Goal: Task Accomplishment & Management: Use online tool/utility

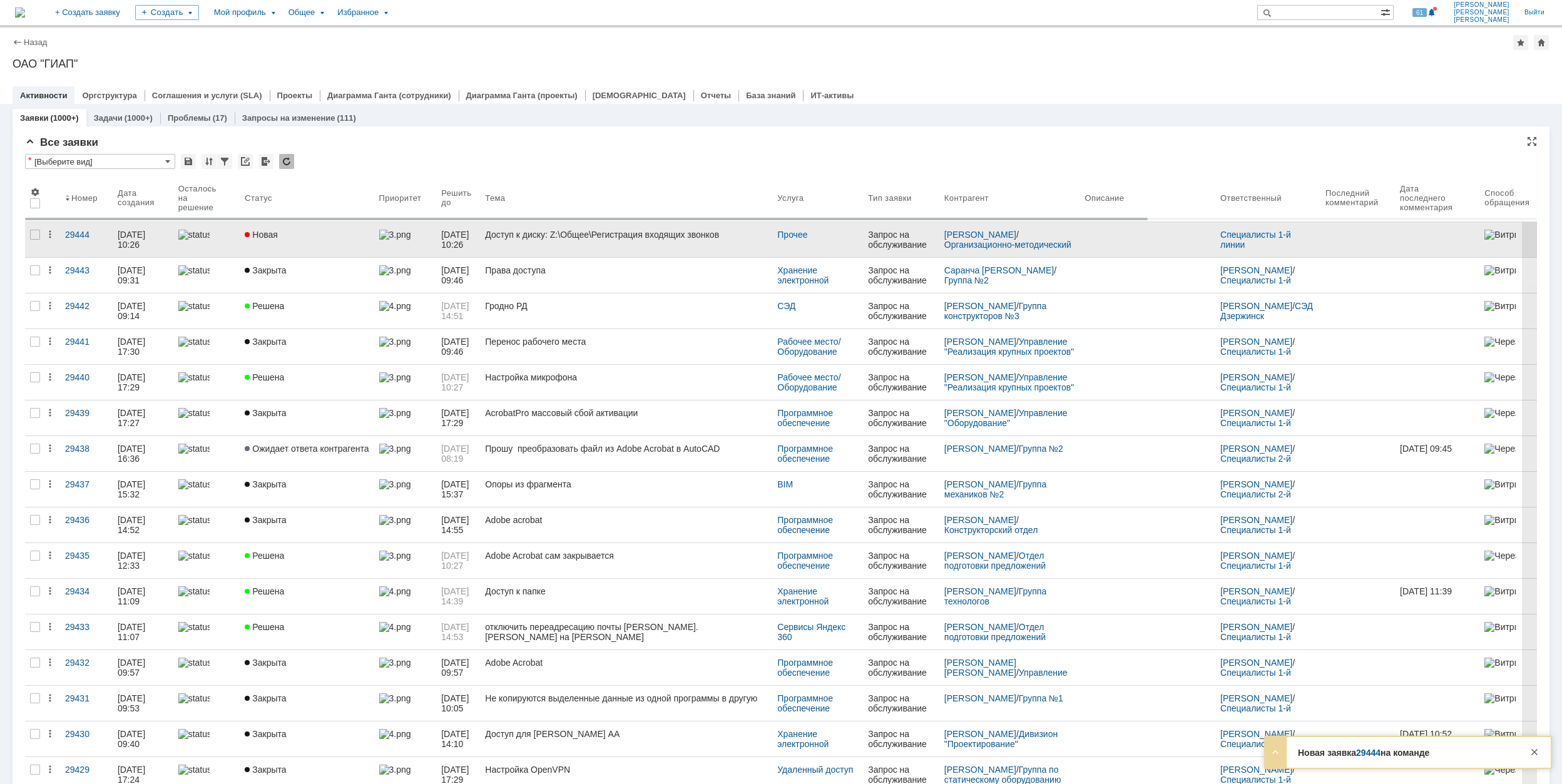
click at [326, 241] on link "Новая" at bounding box center [307, 239] width 134 height 35
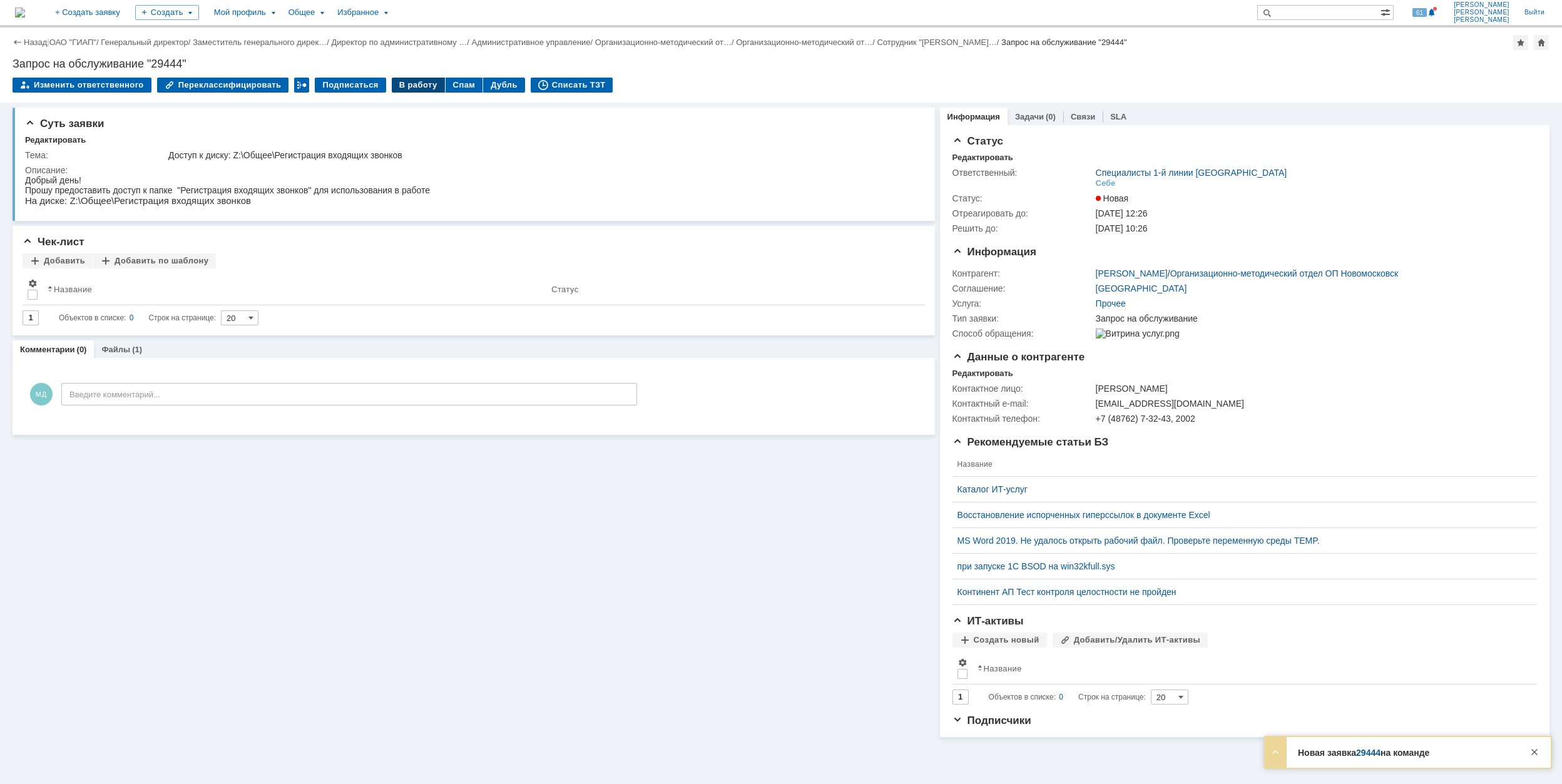
click at [404, 80] on div "В работу" at bounding box center [418, 85] width 53 height 15
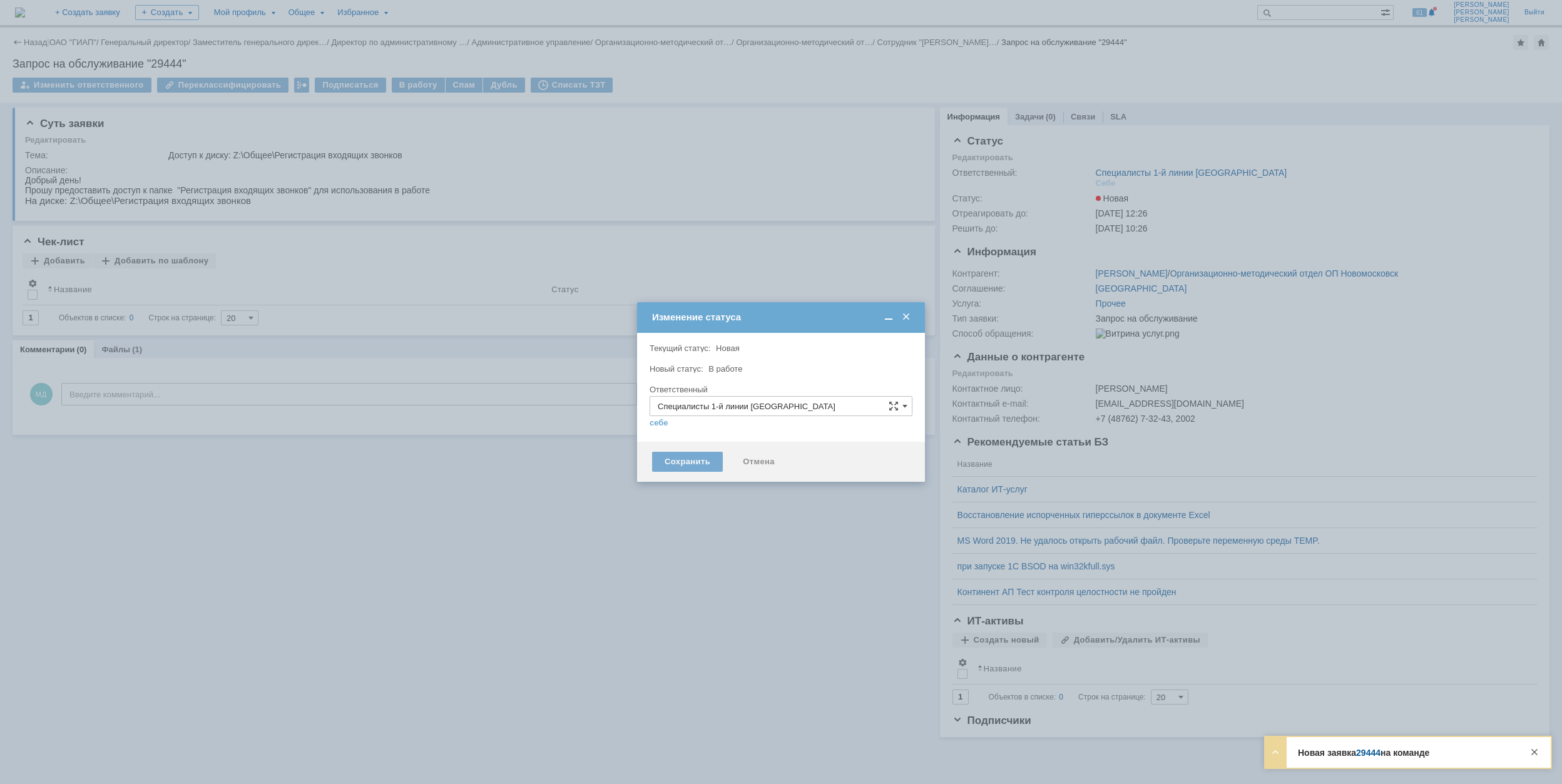
type input "[PERSON_NAME]"
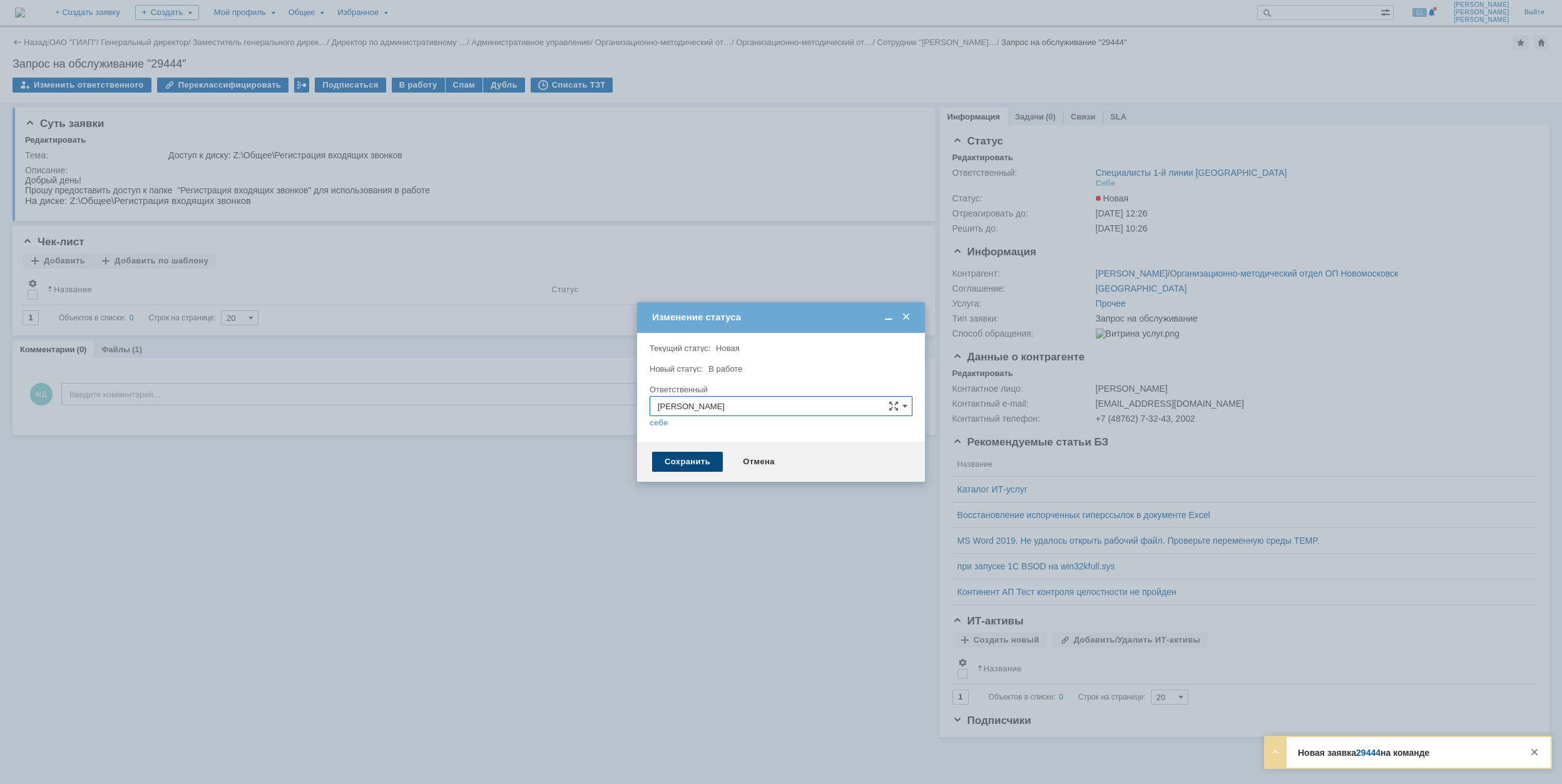
click at [682, 464] on div "Сохранить" at bounding box center [687, 461] width 71 height 20
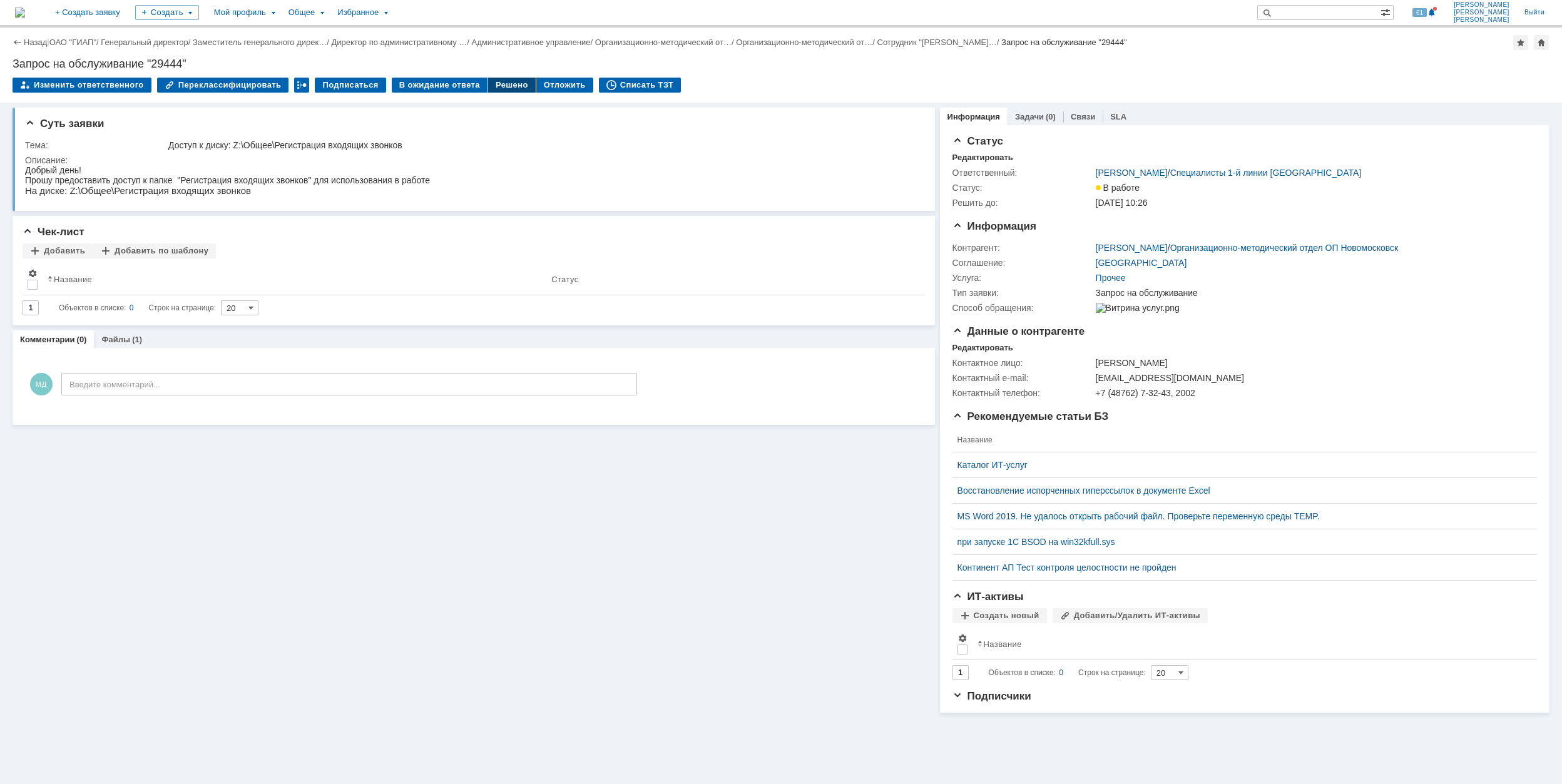
click at [492, 88] on div "Решено" at bounding box center [512, 85] width 47 height 15
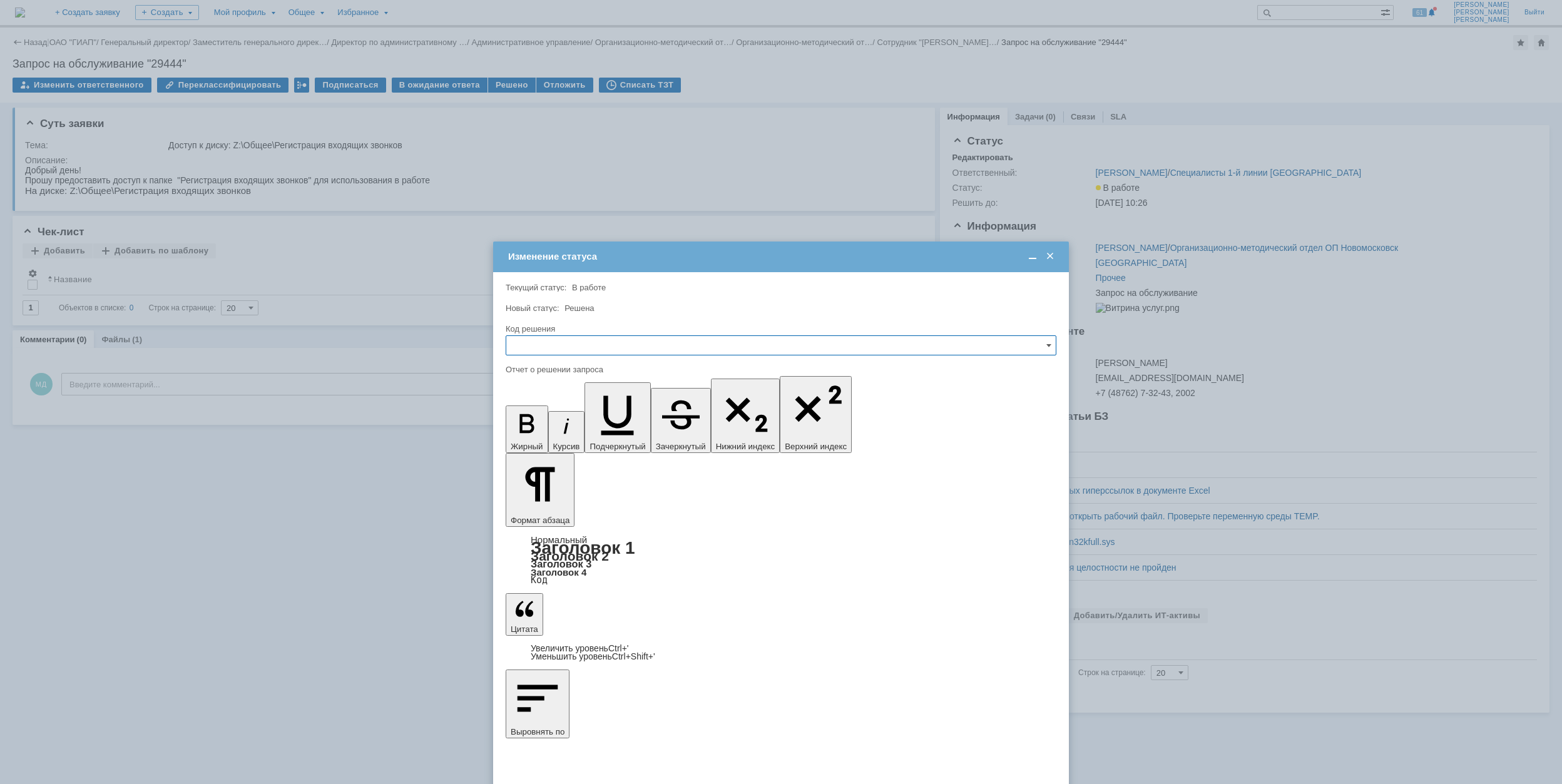
click at [610, 347] on input "text" at bounding box center [781, 345] width 551 height 20
click at [575, 436] on span "Решено" at bounding box center [781, 430] width 534 height 10
type input "Решено"
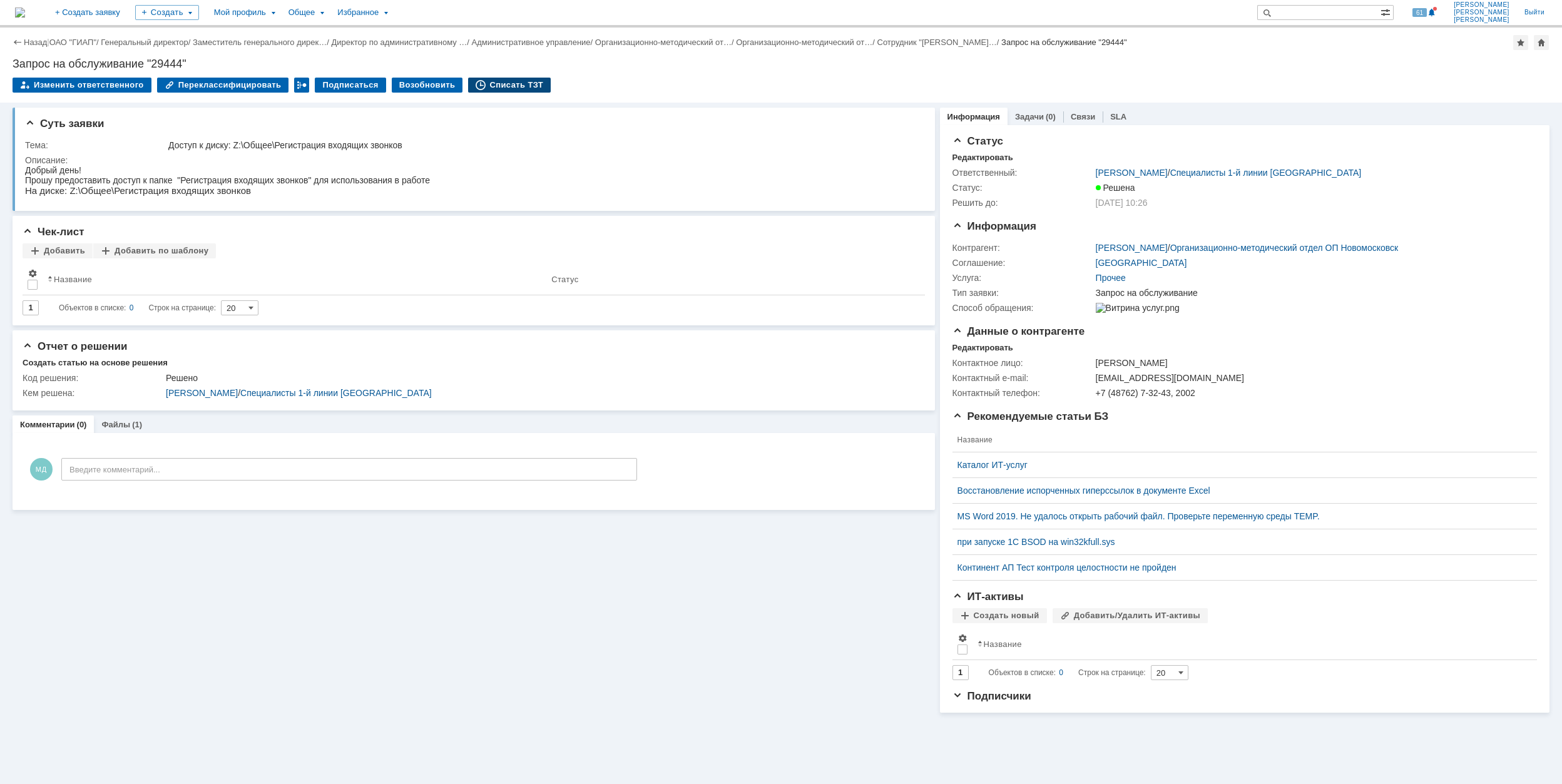
click at [506, 81] on div "Списать ТЗТ" at bounding box center [509, 85] width 83 height 15
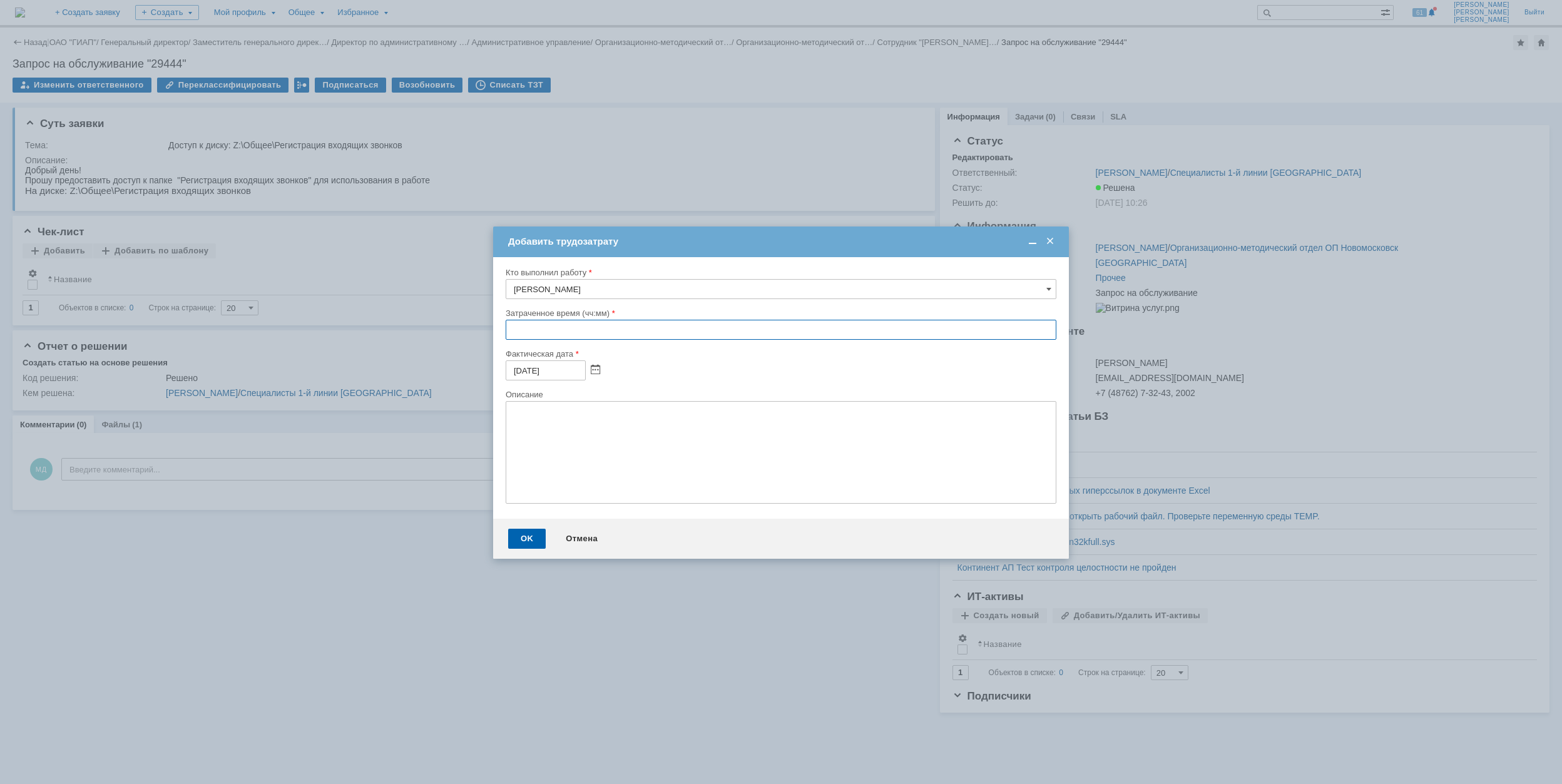
click at [506, 334] on input "text" at bounding box center [781, 329] width 551 height 20
type input "00:30"
click at [524, 542] on div "OK" at bounding box center [527, 539] width 38 height 20
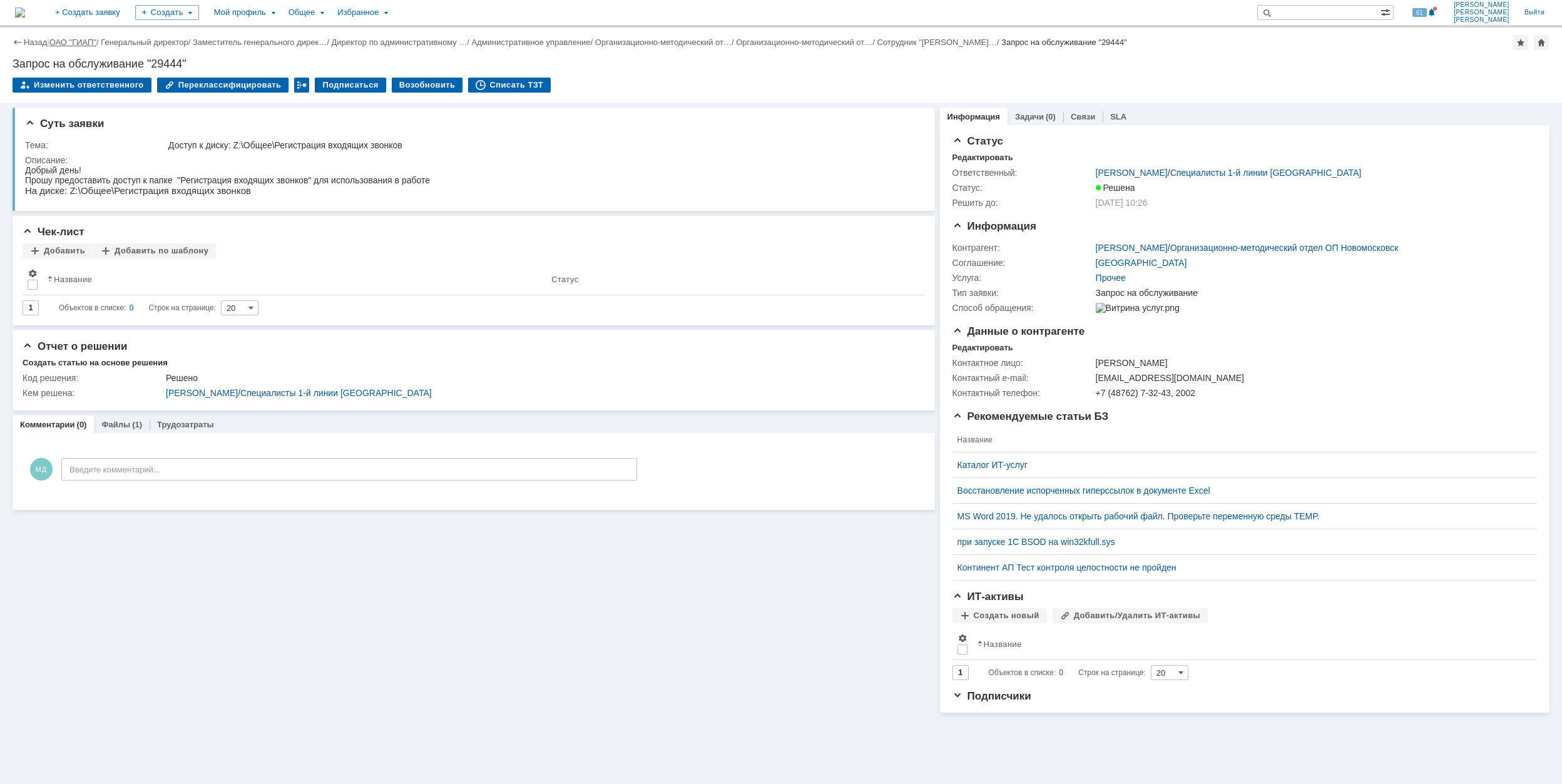
click at [79, 38] on link "ОАО "ГИАП"" at bounding box center [73, 42] width 47 height 10
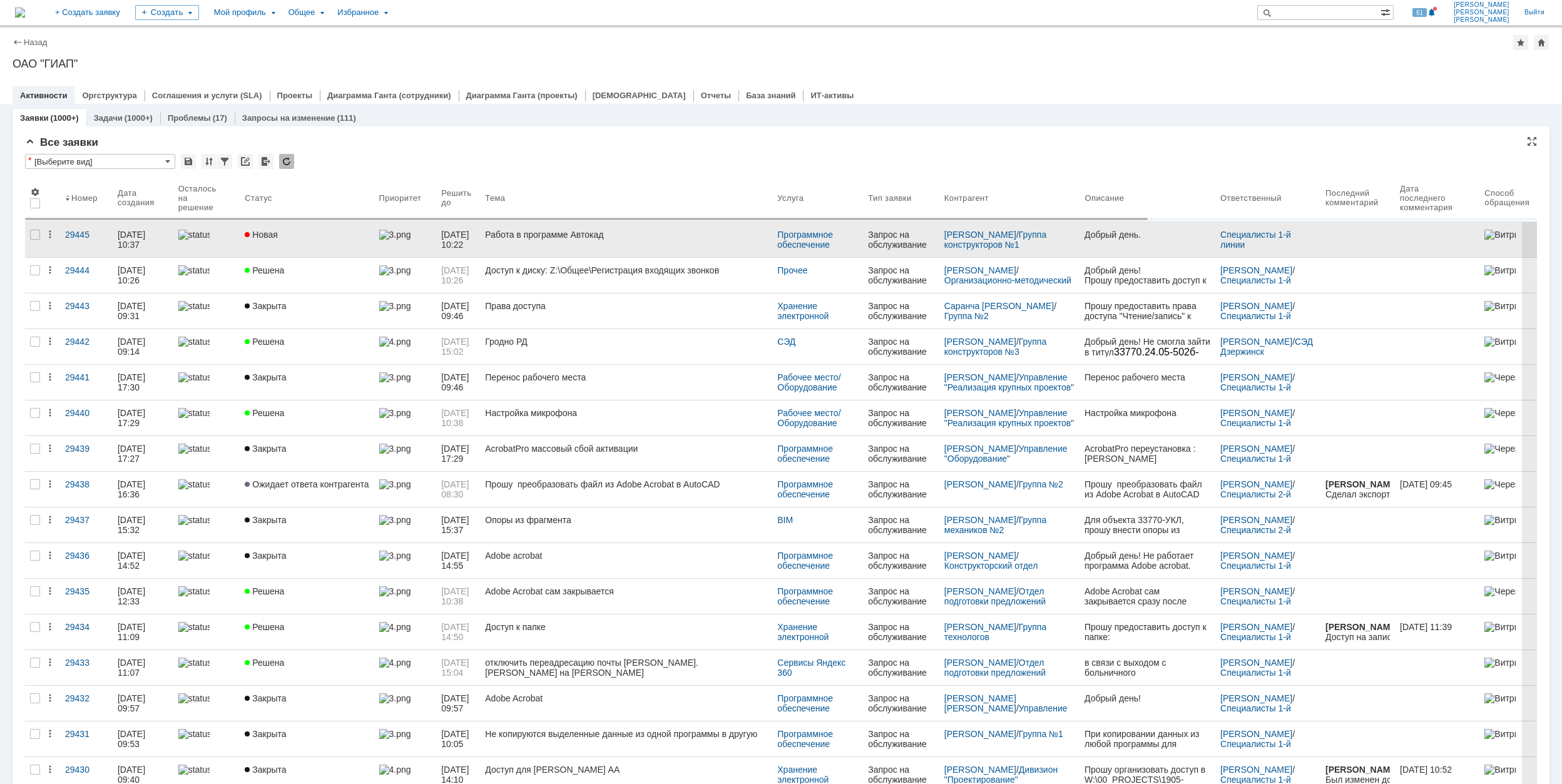
click at [332, 236] on div "Новая" at bounding box center [306, 234] width 124 height 10
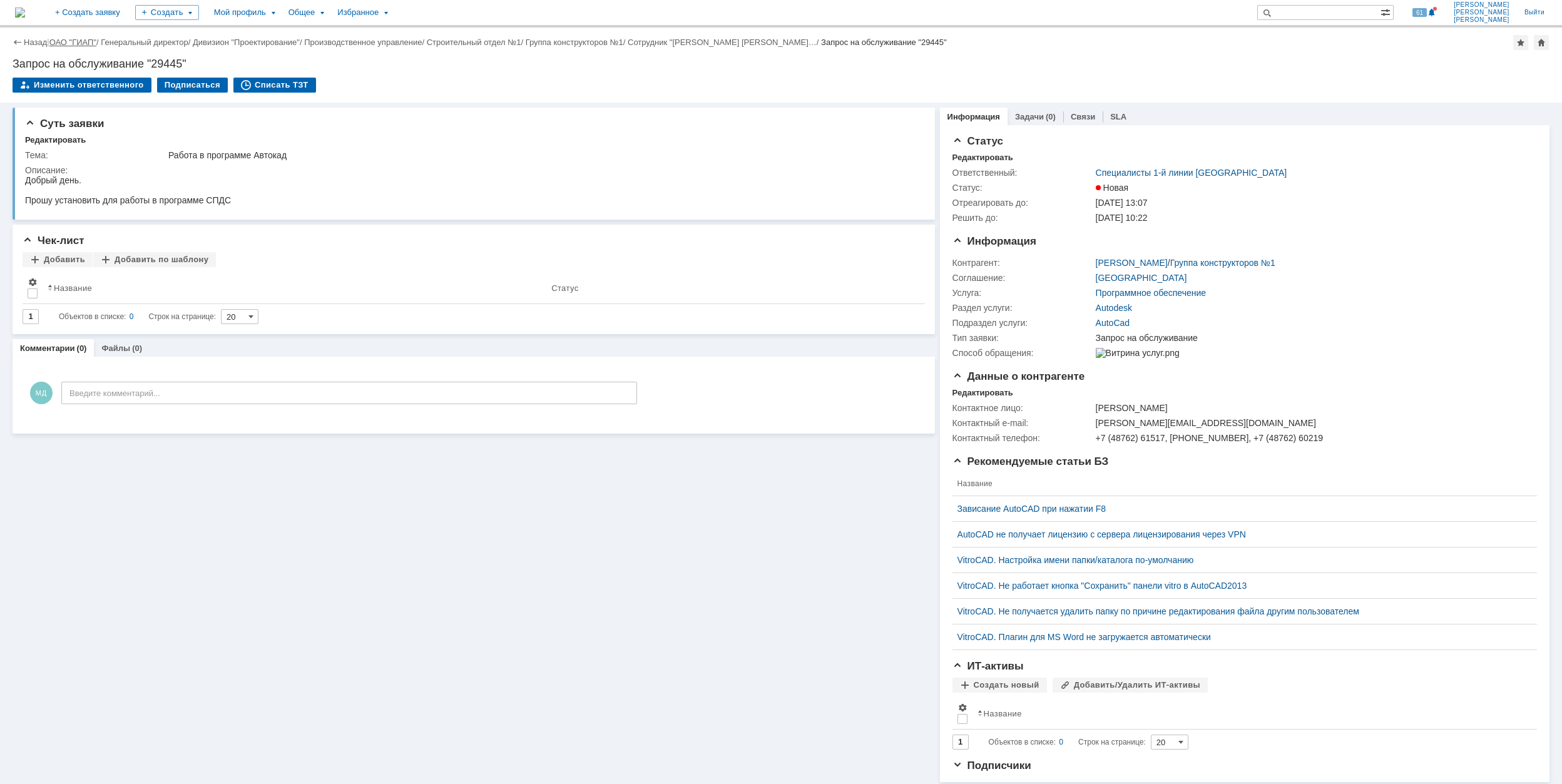
click at [70, 45] on link "ОАО "ГИАП"" at bounding box center [73, 42] width 47 height 10
